Goal: Information Seeking & Learning: Learn about a topic

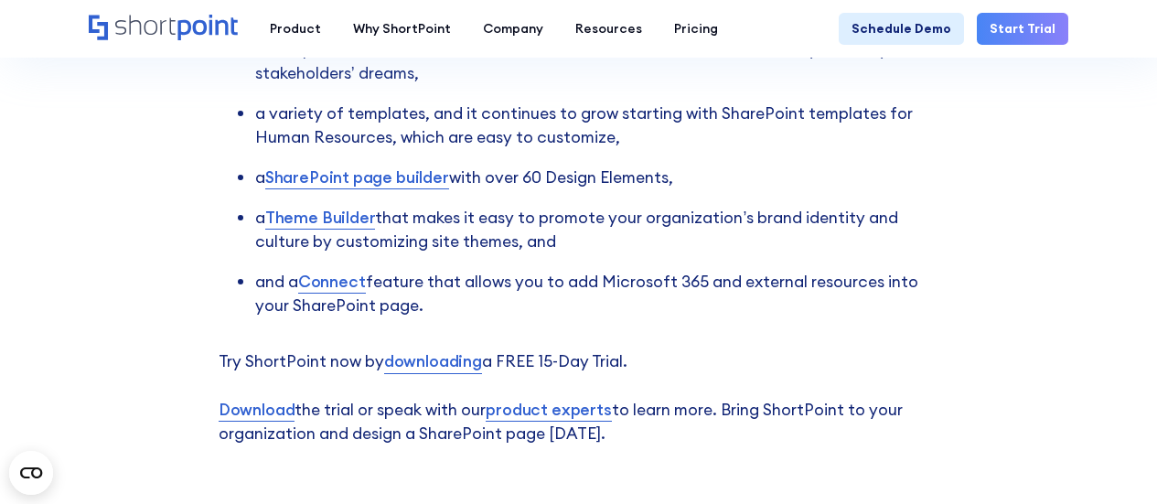
scroll to position [5062, 0]
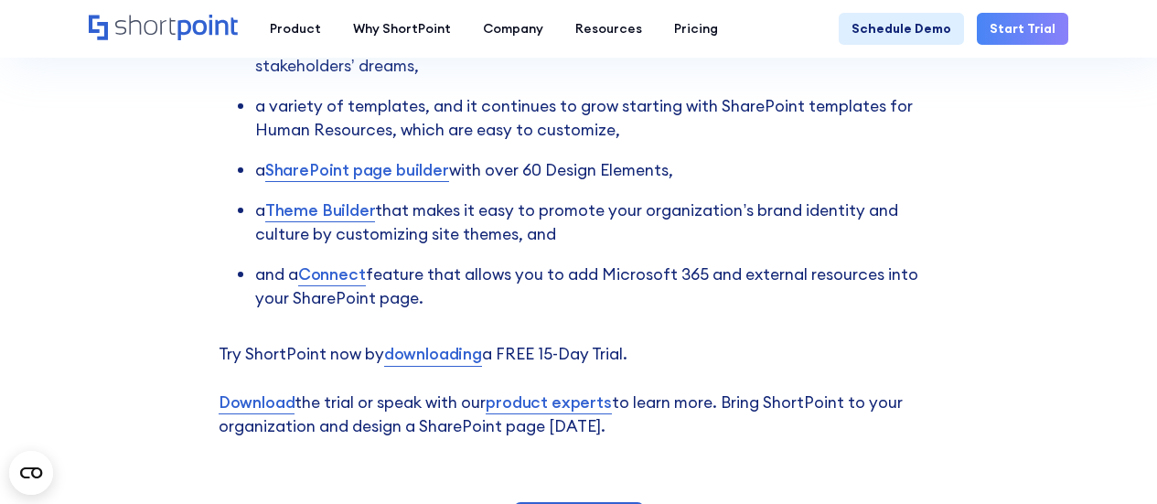
click at [348, 166] on link "SharePoint page builder" at bounding box center [357, 170] width 184 height 24
click at [356, 210] on link "Theme Builder" at bounding box center [320, 210] width 111 height 24
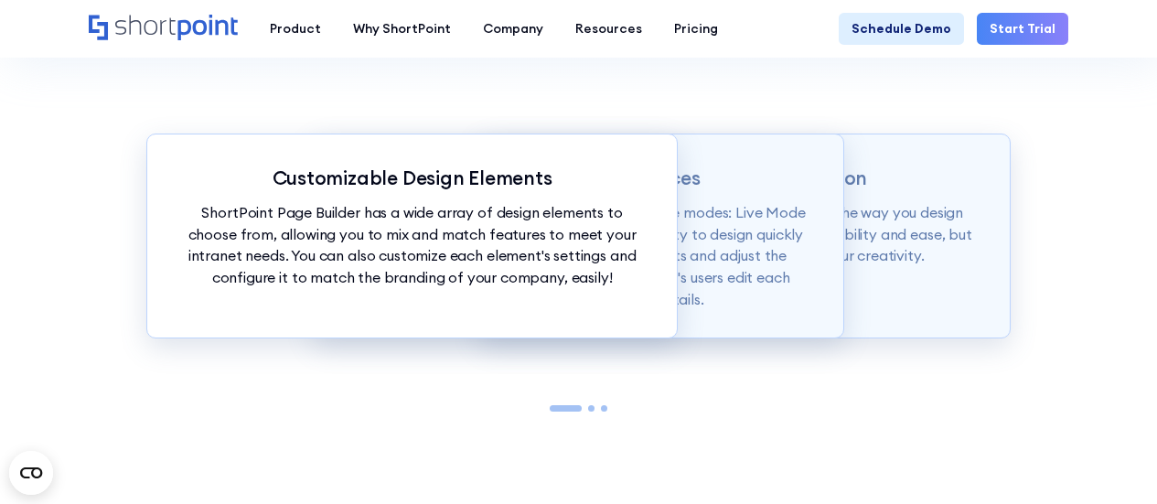
scroll to position [1546, 0]
click at [674, 327] on div "Customizable Design Elements ShortPoint Page Builder has a wide array of design…" at bounding box center [411, 235] width 531 height 205
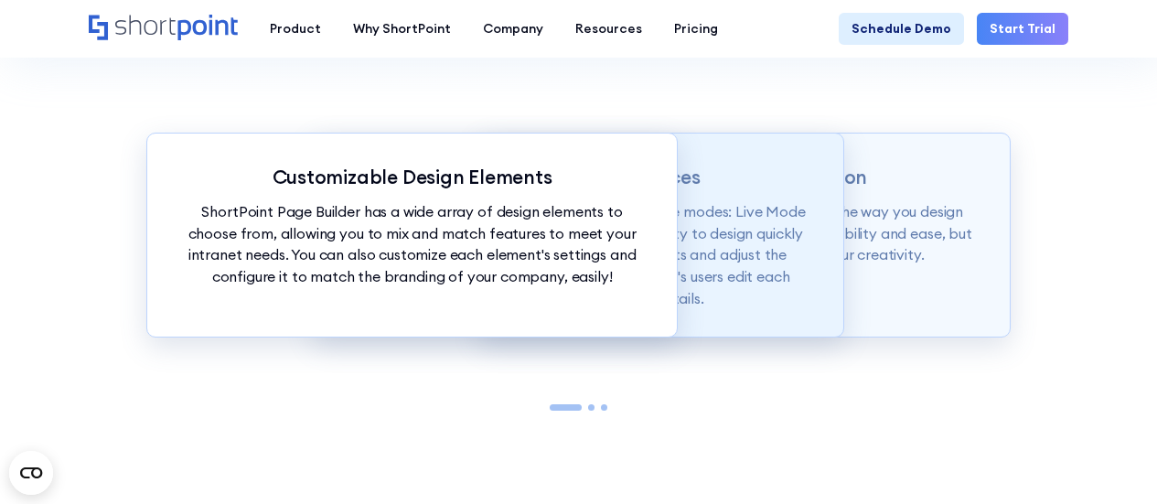
click at [734, 309] on p "Page builder allows users to design in two flexible modes: Live Mode & Grid Mod…" at bounding box center [579, 255] width 466 height 108
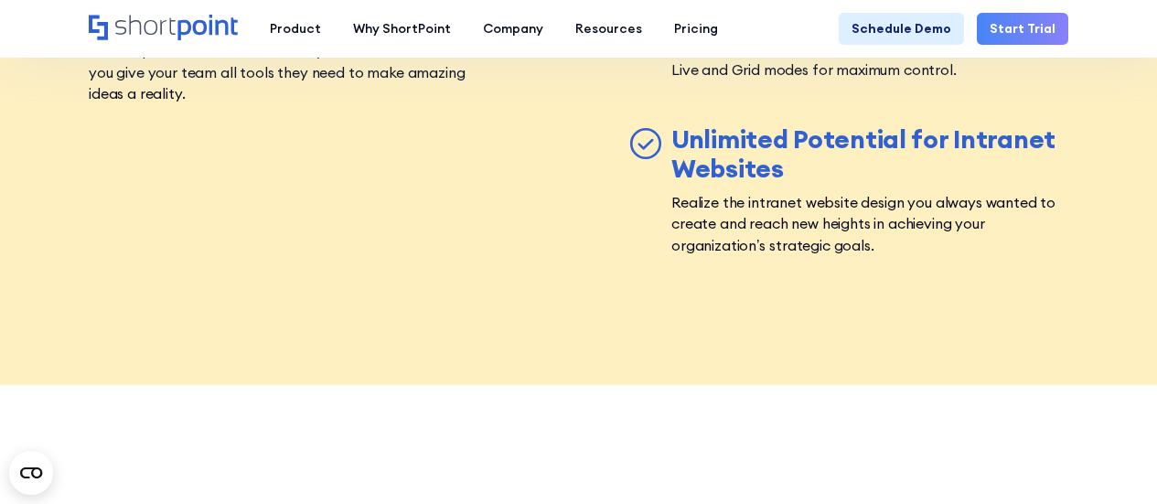
scroll to position [5869, 0]
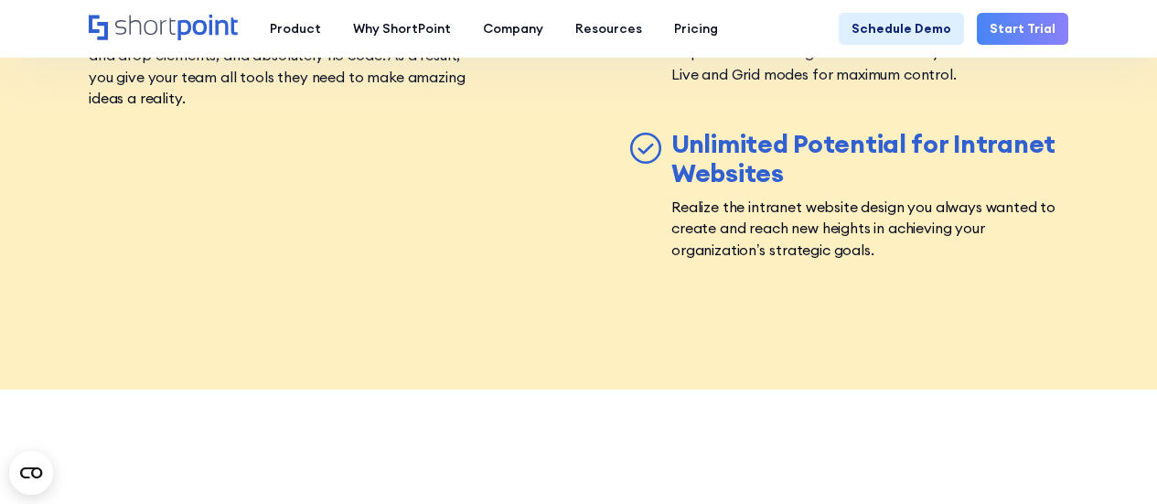
drag, startPoint x: 638, startPoint y: 122, endPoint x: 601, endPoint y: 220, distance: 105.7
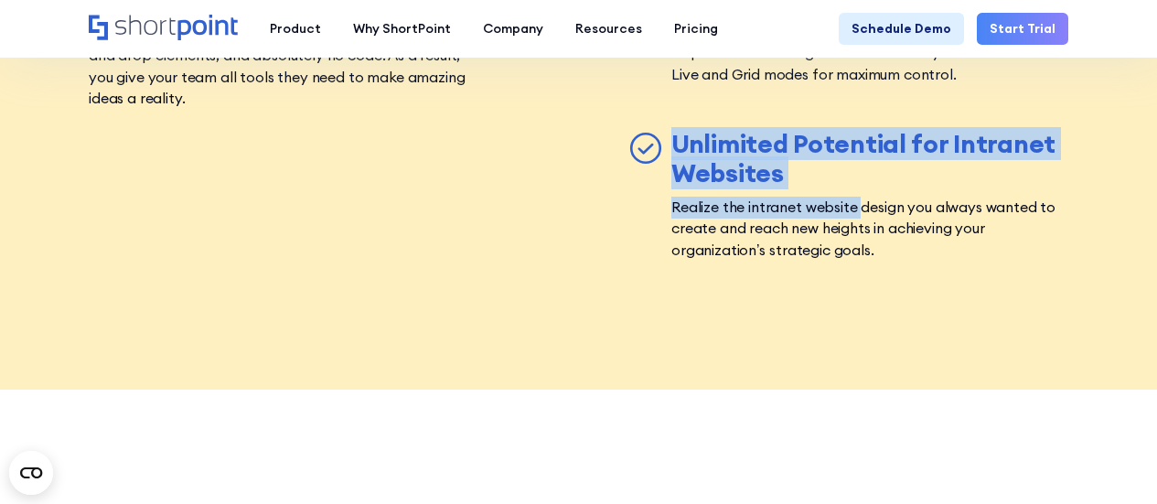
drag, startPoint x: 615, startPoint y: 106, endPoint x: 860, endPoint y: 190, distance: 259.2
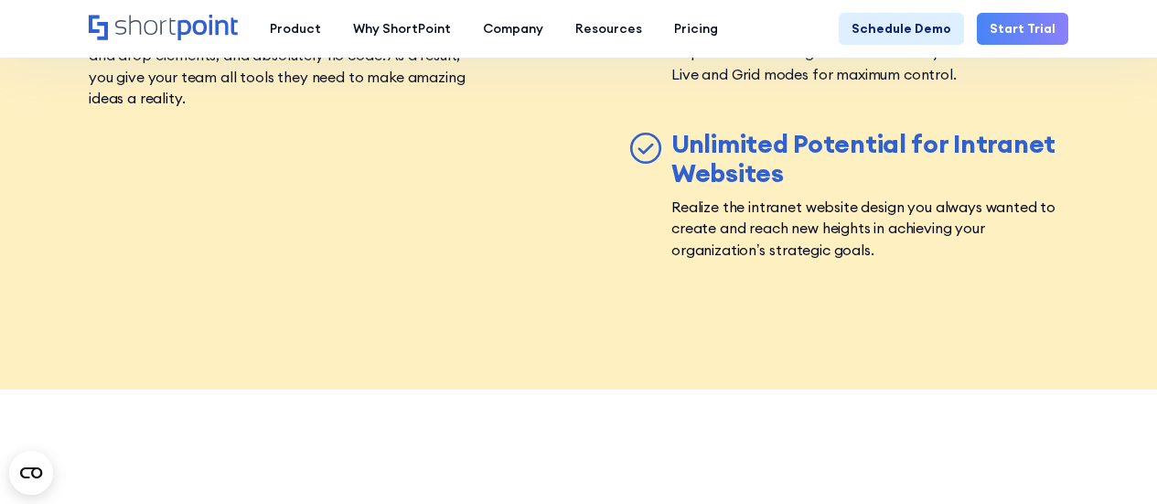
click at [643, 145] on icon at bounding box center [645, 149] width 13 height 8
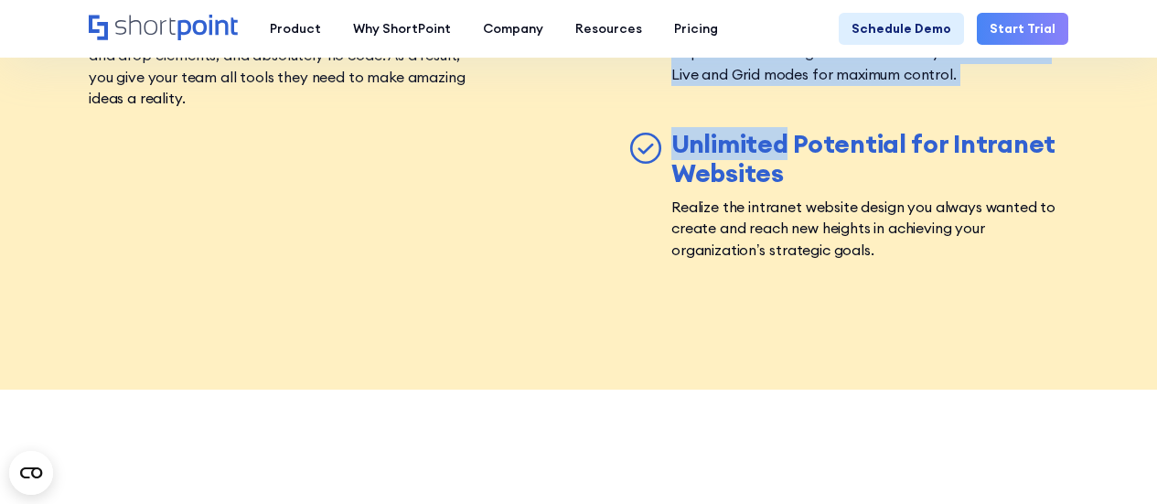
drag, startPoint x: 643, startPoint y: 132, endPoint x: 471, endPoint y: 229, distance: 197.4
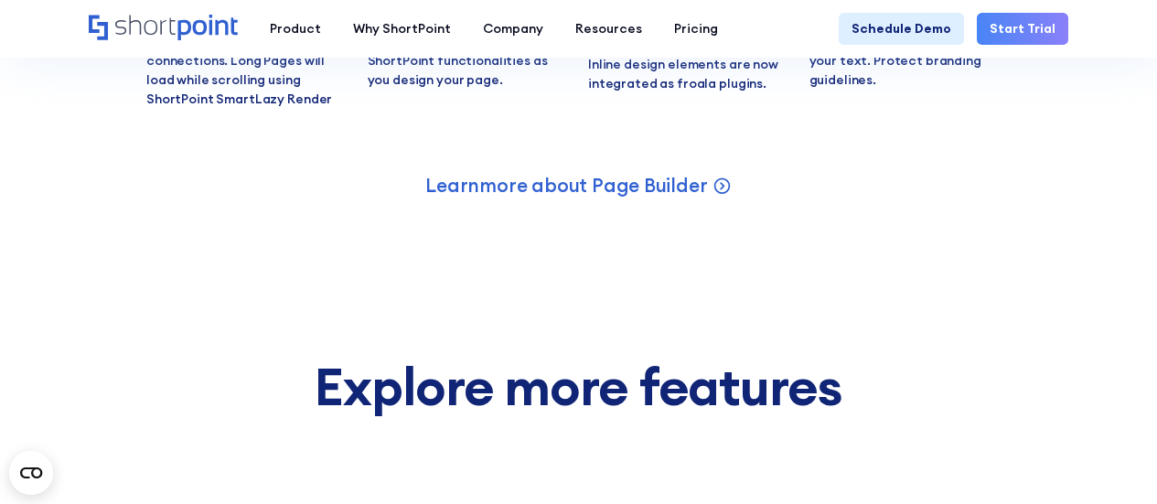
scroll to position [7270, 0]
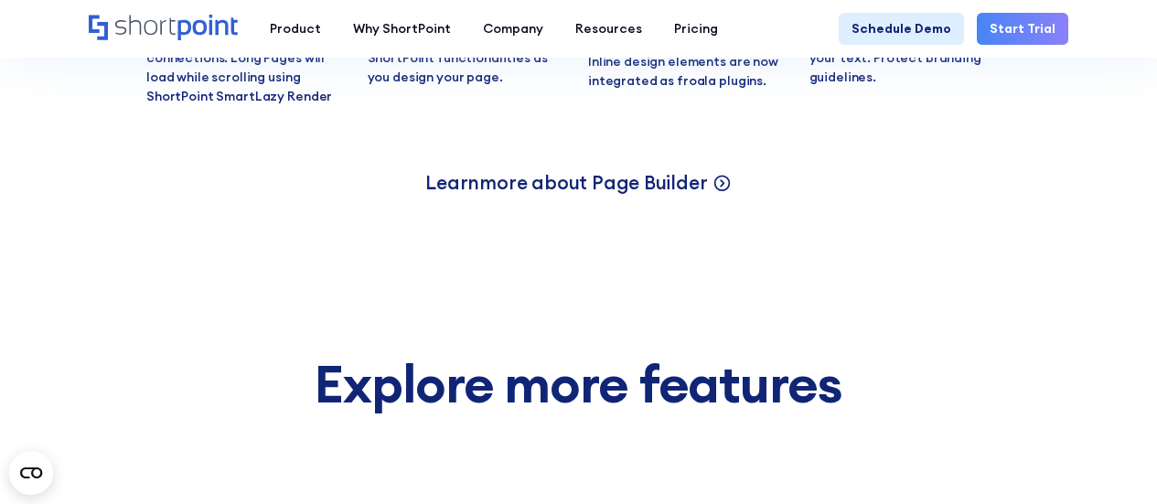
click at [720, 172] on icon at bounding box center [721, 181] width 19 height 19
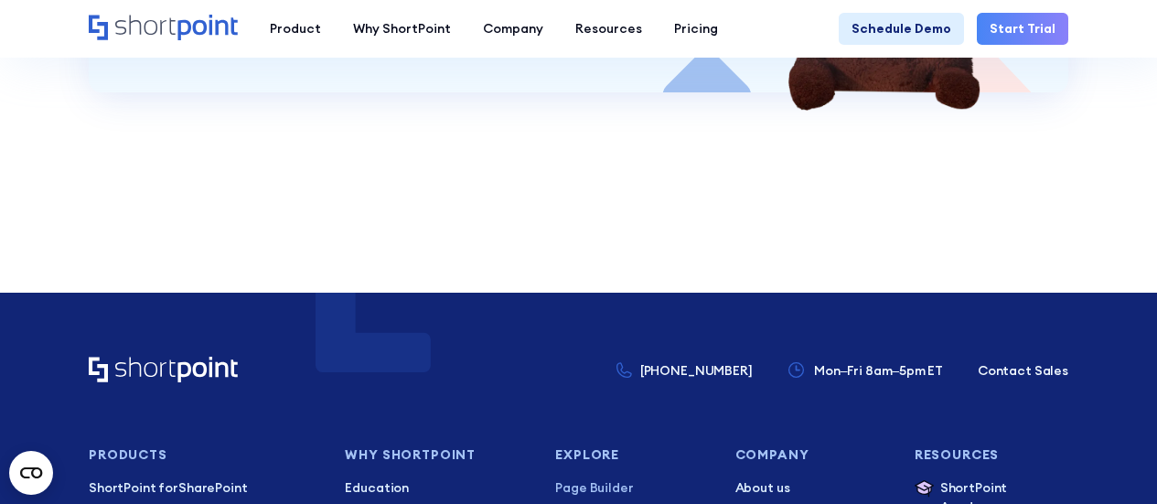
scroll to position [8371, 0]
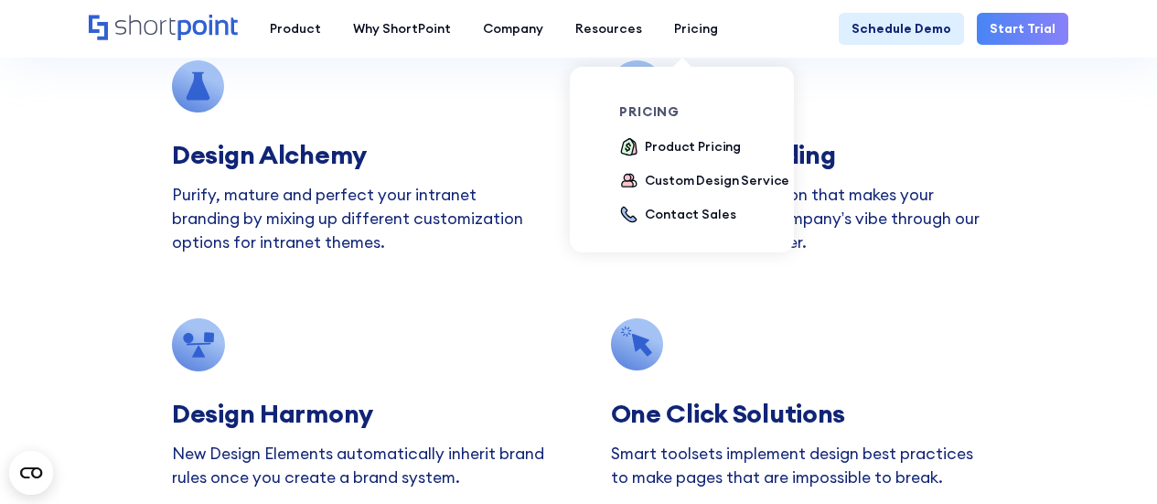
scroll to position [4400, 0]
